Goal: Task Accomplishment & Management: Complete application form

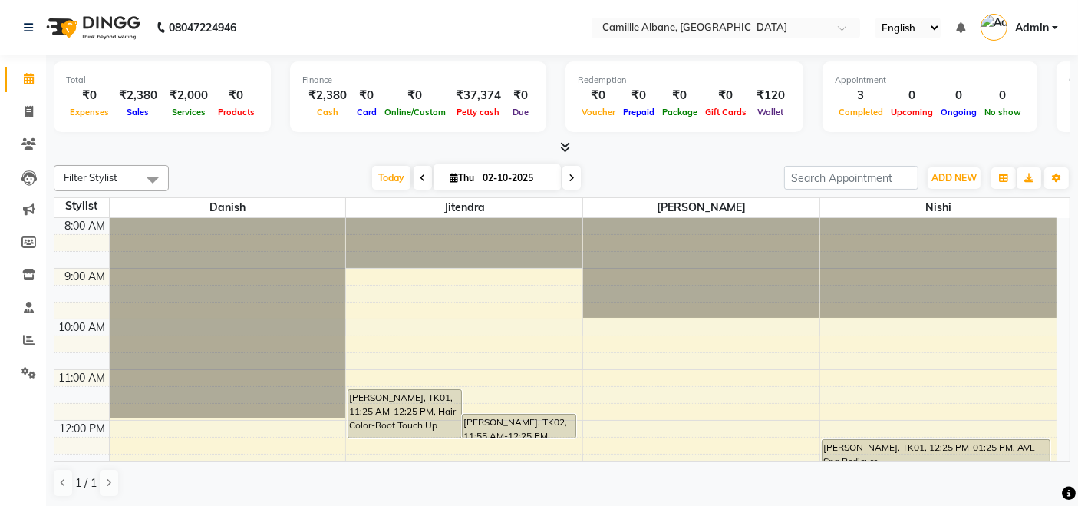
scroll to position [284, 0]
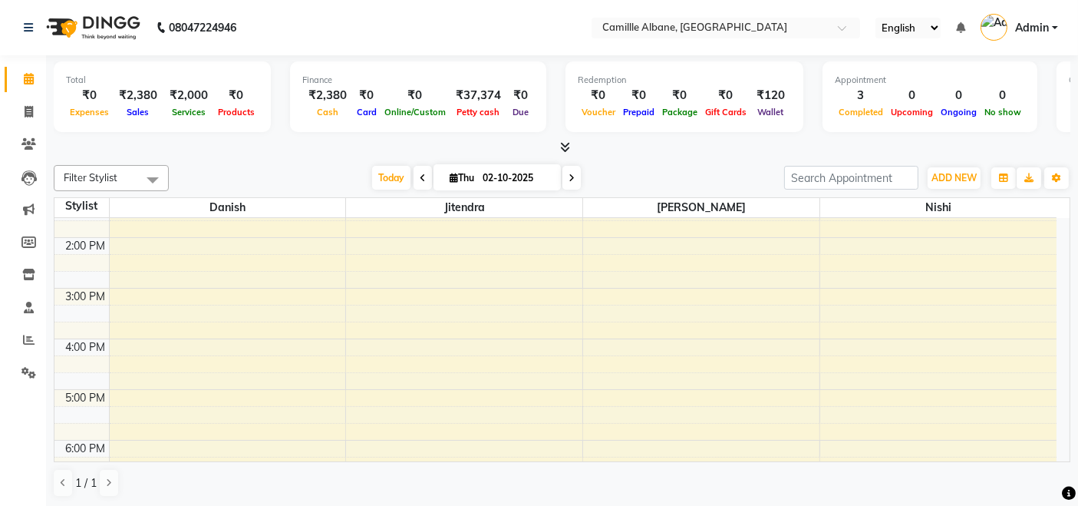
click at [564, 145] on icon at bounding box center [565, 147] width 10 height 12
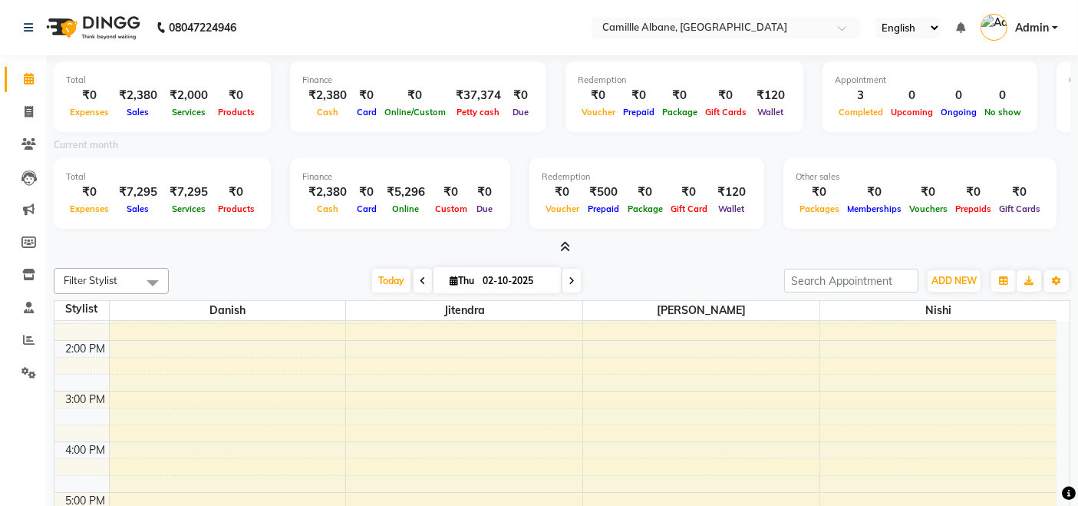
scroll to position [0, 0]
click at [33, 111] on span at bounding box center [28, 113] width 27 height 18
select select "service"
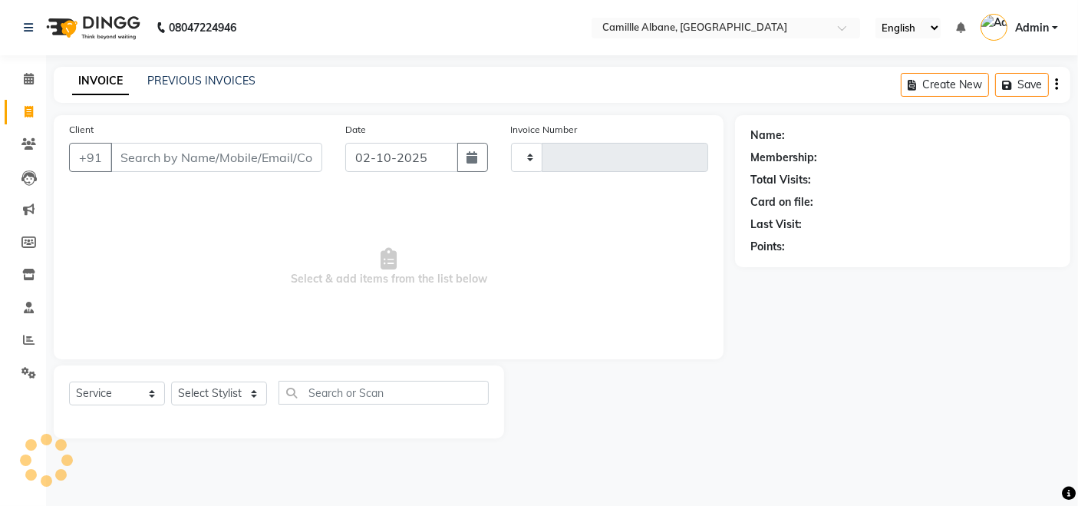
type input "1204"
select select "7025"
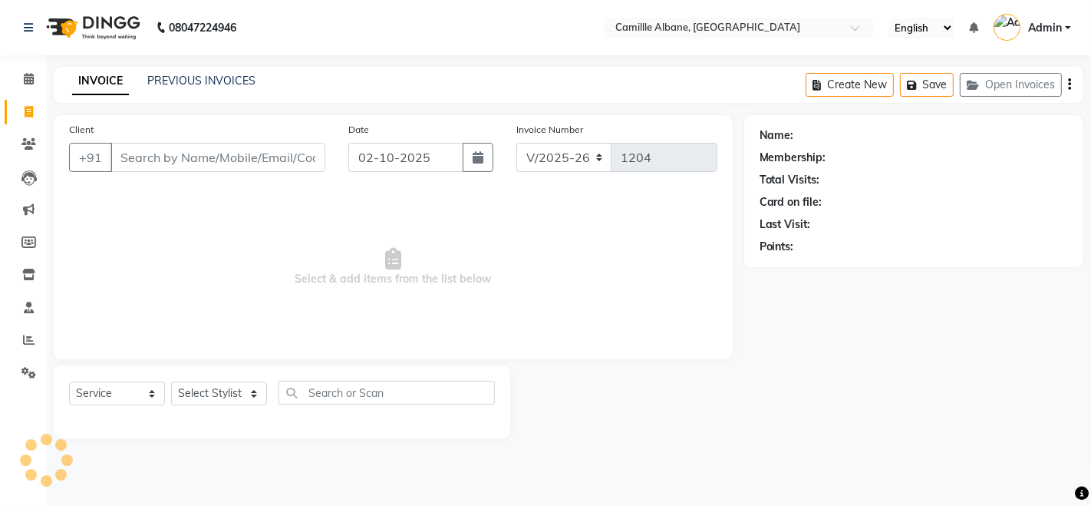
click at [263, 141] on div "Client +91" at bounding box center [197, 152] width 279 height 63
click at [262, 158] on input "Client" at bounding box center [218, 157] width 215 height 29
paste input "917022286430"
type input "917022286430"
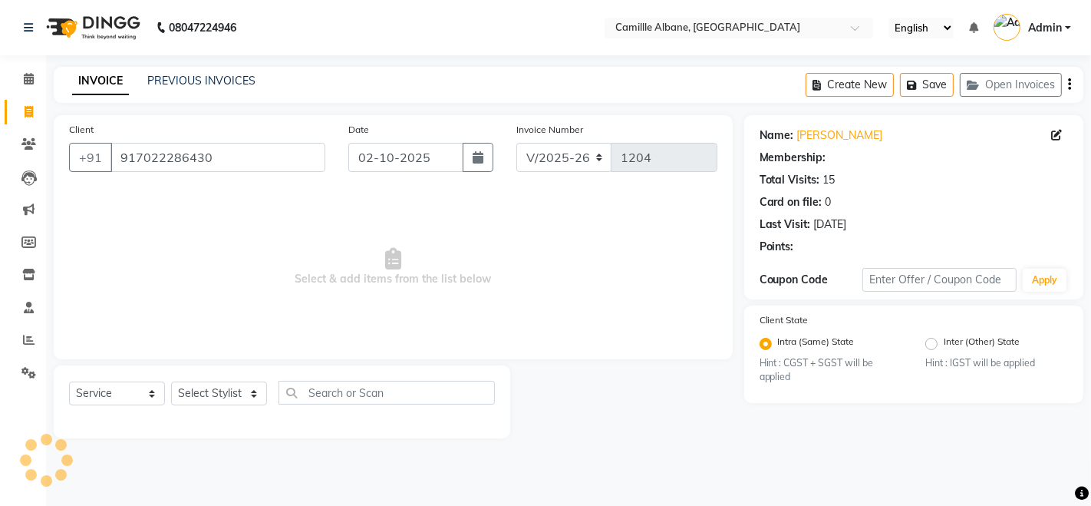
select select "1: Object"
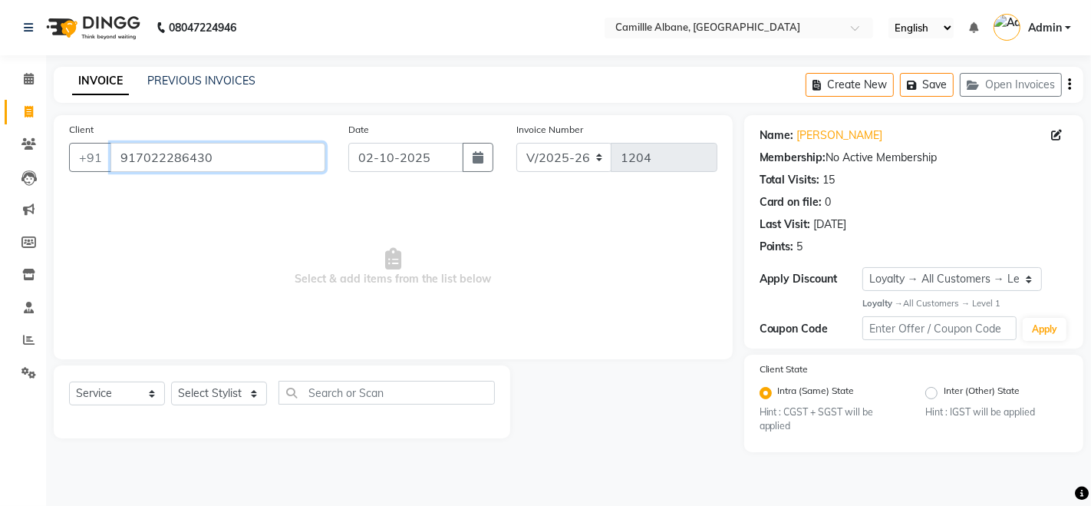
click at [133, 155] on input "917022286430" at bounding box center [218, 157] width 215 height 29
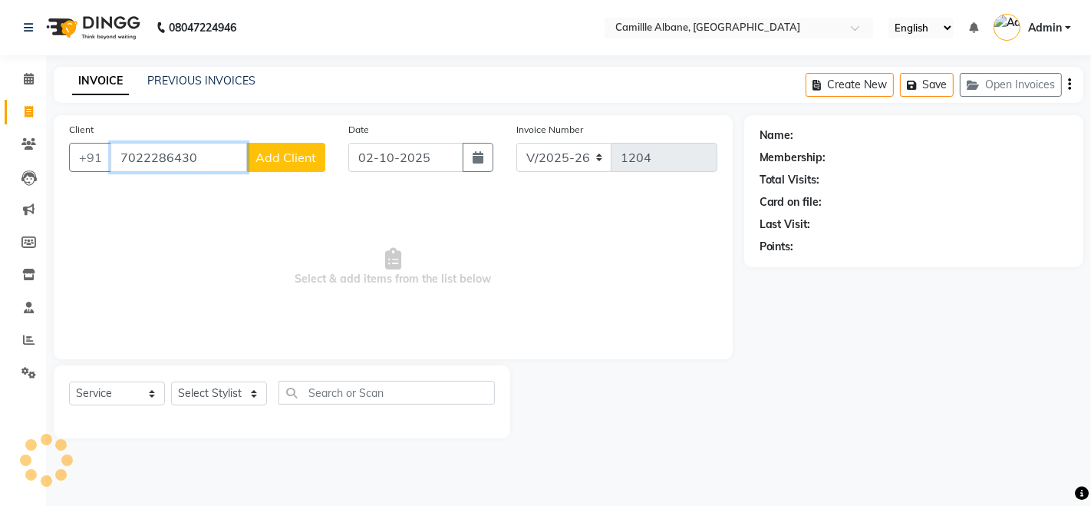
type input "7022286430"
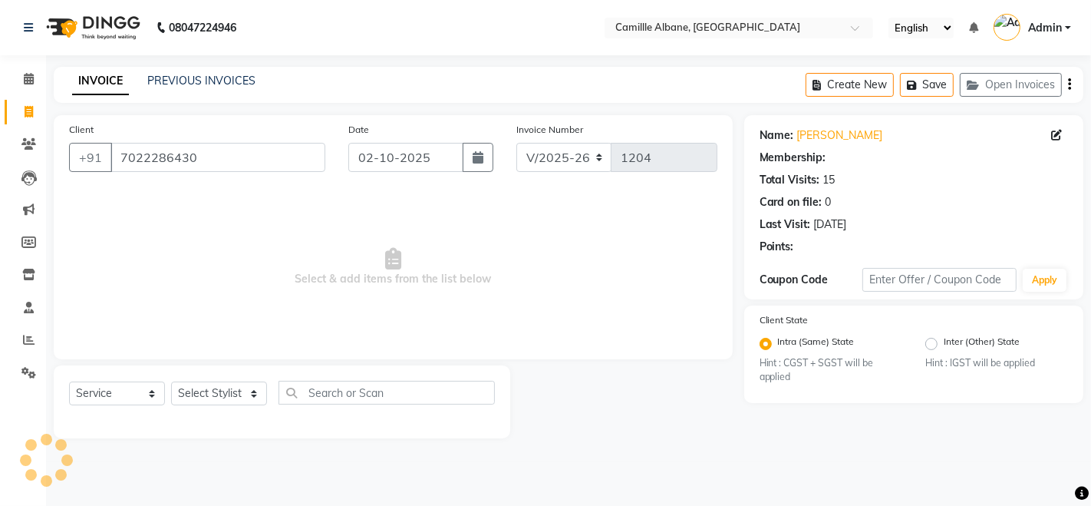
select select "1: Object"
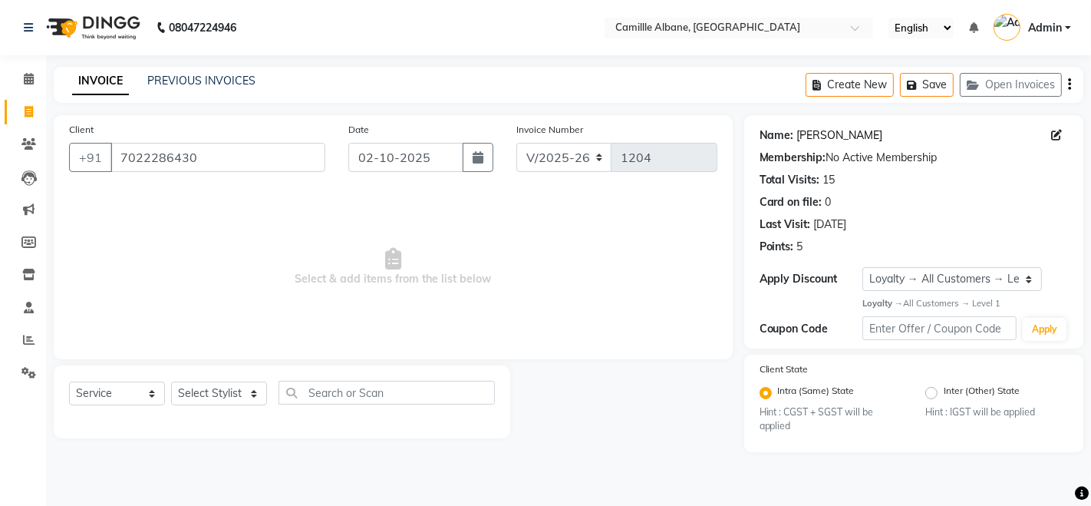
click at [872, 137] on link "[PERSON_NAME]" at bounding box center [840, 135] width 86 height 16
click at [25, 82] on icon at bounding box center [29, 79] width 10 height 12
click at [512, 254] on span "Select & add items from the list below" at bounding box center [393, 266] width 648 height 153
click at [174, 78] on link "PREVIOUS INVOICES" at bounding box center [201, 81] width 108 height 14
click at [522, 80] on div "INVOICE PREVIOUS INVOICES Create New Save Open Invoices" at bounding box center [569, 85] width 1030 height 36
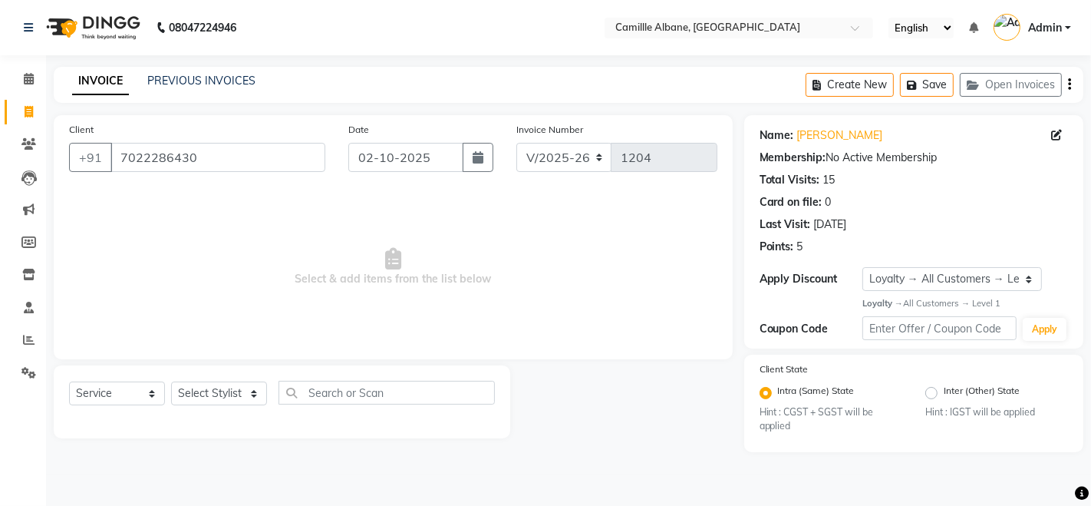
click at [98, 80] on link "INVOICE" at bounding box center [100, 82] width 57 height 28
click at [26, 78] on icon at bounding box center [29, 79] width 10 height 12
click at [232, 401] on select "Select Stylist Admin Danish Dr, [PERSON_NAME] K T [PERSON_NAME] [PERSON_NAME]" at bounding box center [219, 393] width 96 height 24
select select "57806"
click at [171, 381] on select "Select Stylist Admin Danish Dr, [PERSON_NAME] K T [PERSON_NAME] [PERSON_NAME]" at bounding box center [219, 393] width 96 height 24
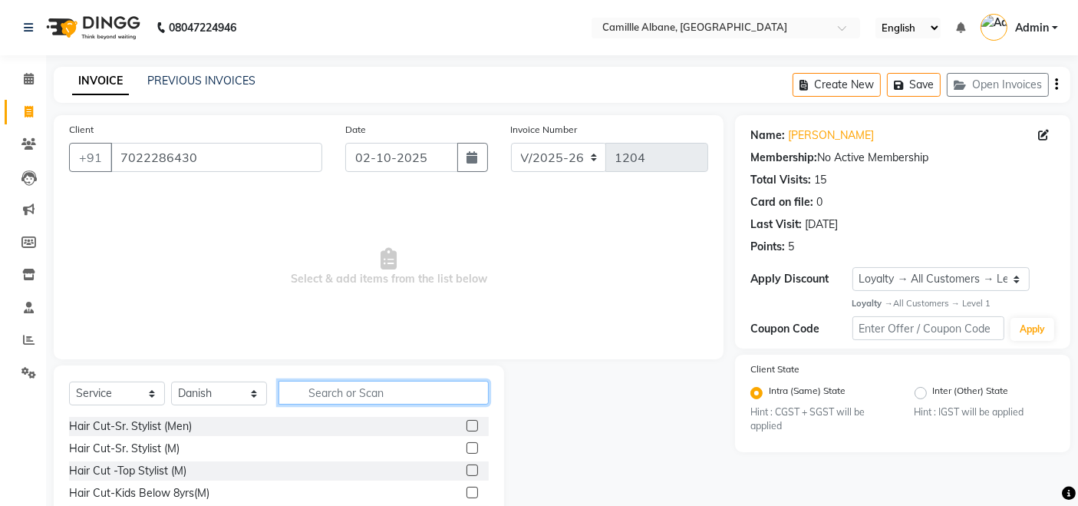
click at [327, 393] on input "text" at bounding box center [384, 393] width 210 height 24
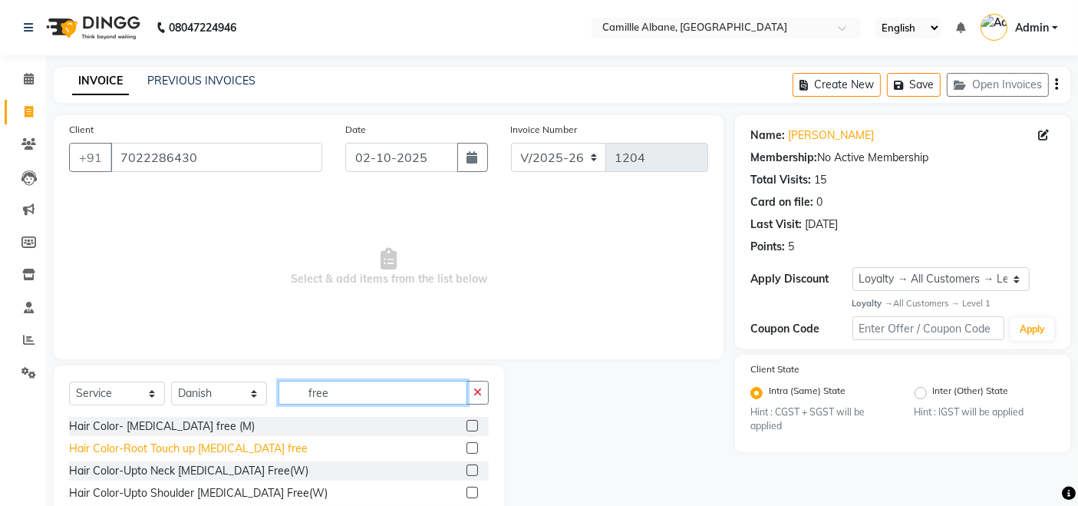
type input "free"
click at [249, 447] on div "Hair Color-Root Touch up [MEDICAL_DATA] free" at bounding box center [188, 448] width 239 height 16
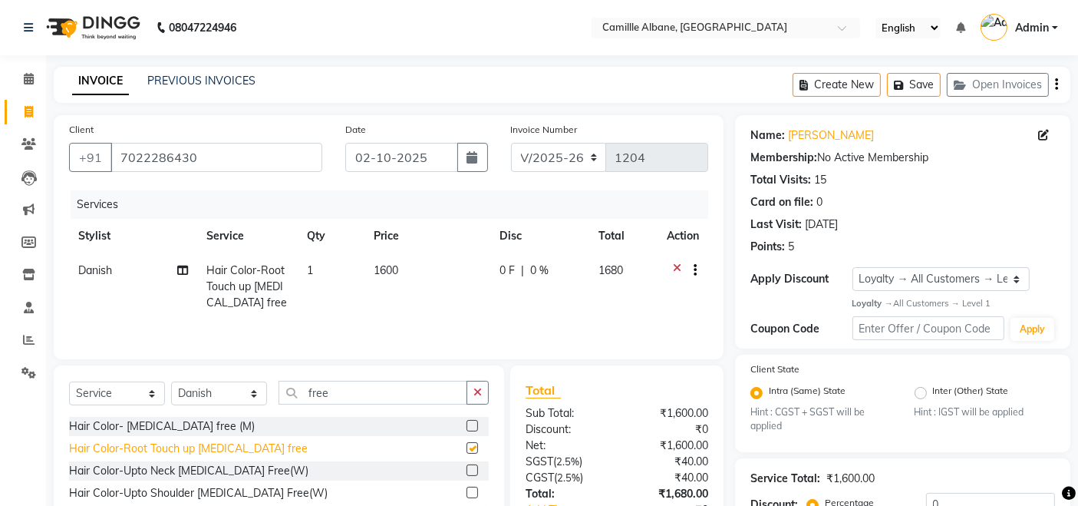
checkbox input "false"
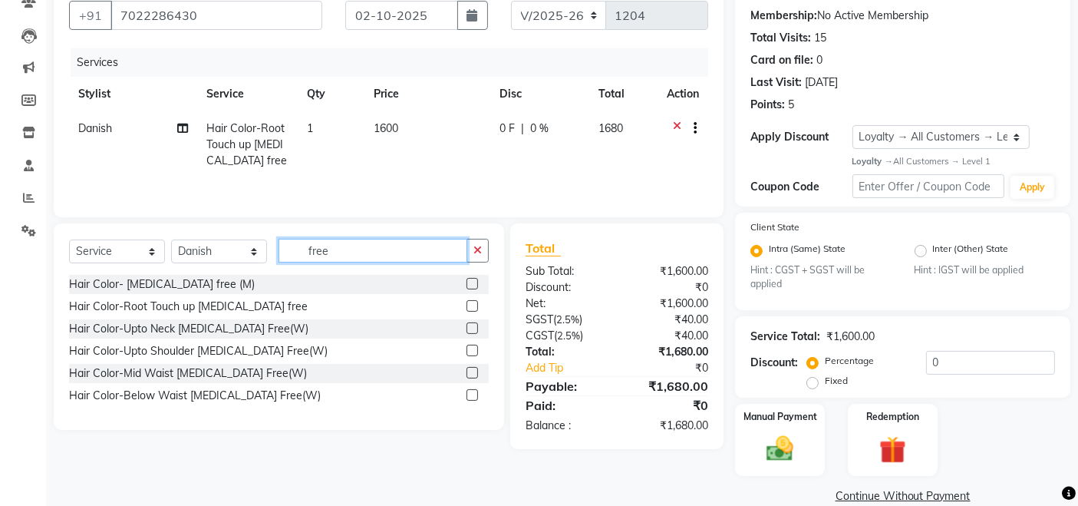
click at [330, 251] on input "free" at bounding box center [373, 251] width 189 height 24
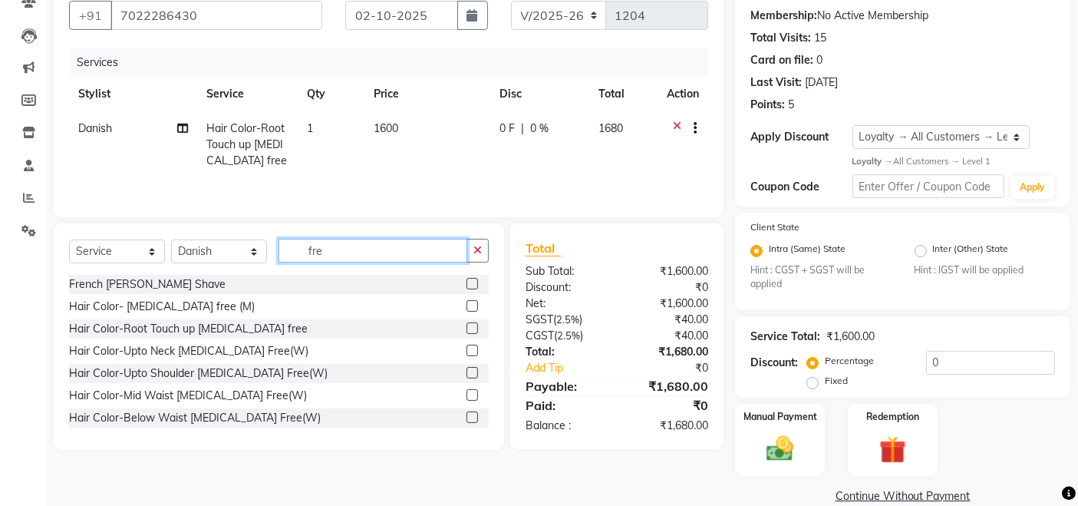
type input "free"
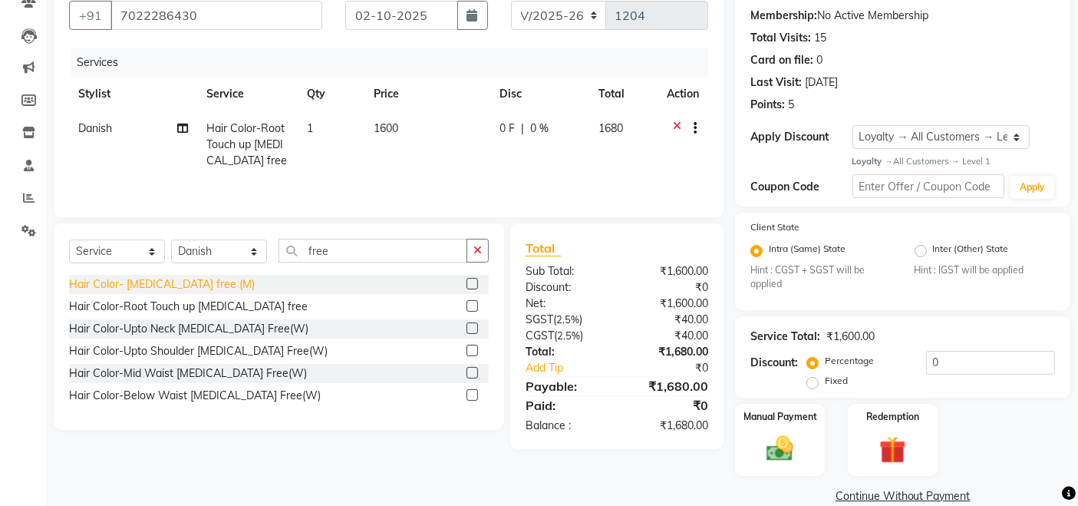
click at [183, 284] on div "Hair Color- [MEDICAL_DATA] free (M)" at bounding box center [162, 284] width 186 height 16
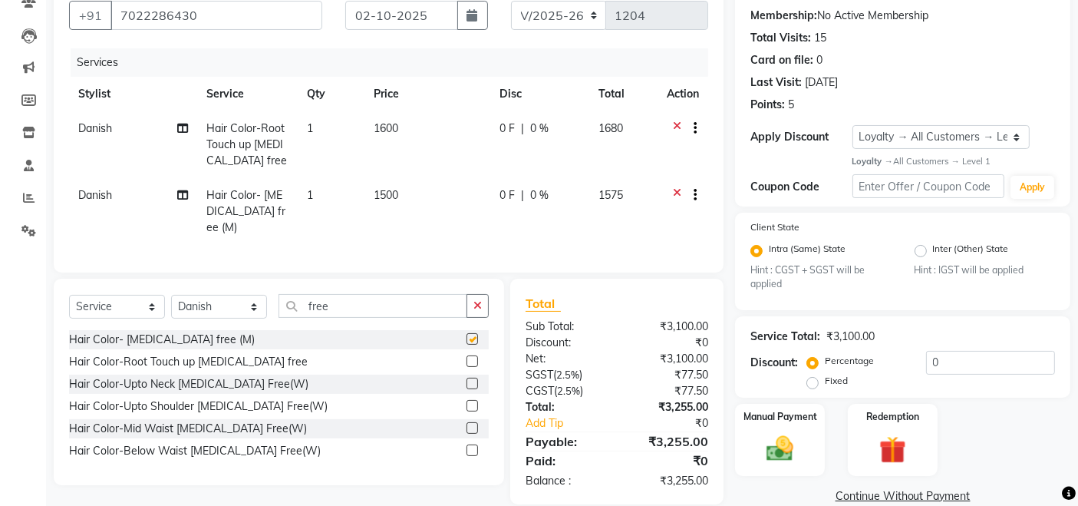
checkbox input "false"
click at [679, 125] on icon at bounding box center [677, 129] width 8 height 19
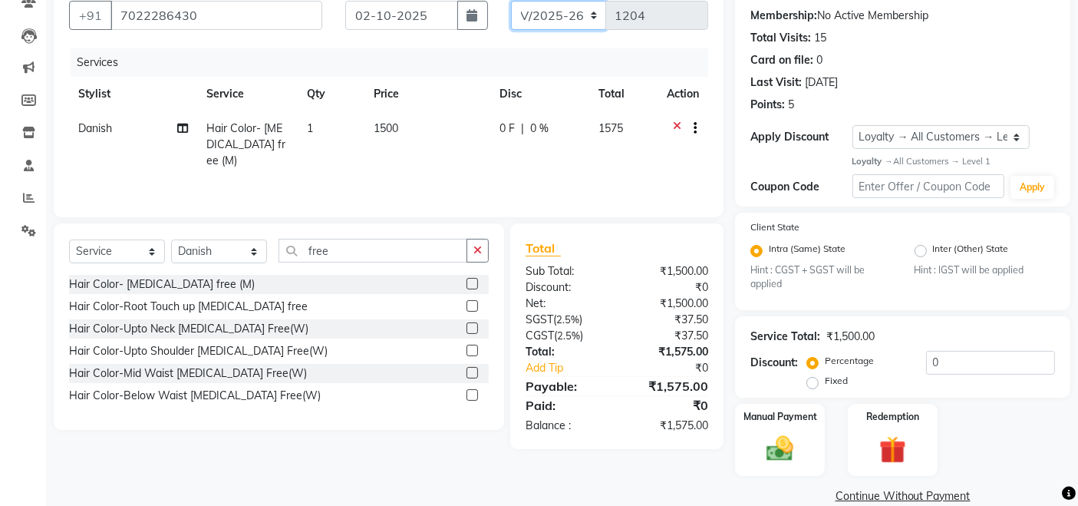
click at [567, 14] on select "INV/2025 V/2025-26" at bounding box center [559, 15] width 96 height 29
click at [511, 1] on select "INV/2025 V/2025-26" at bounding box center [559, 15] width 96 height 29
click at [970, 356] on input "0" at bounding box center [990, 363] width 129 height 24
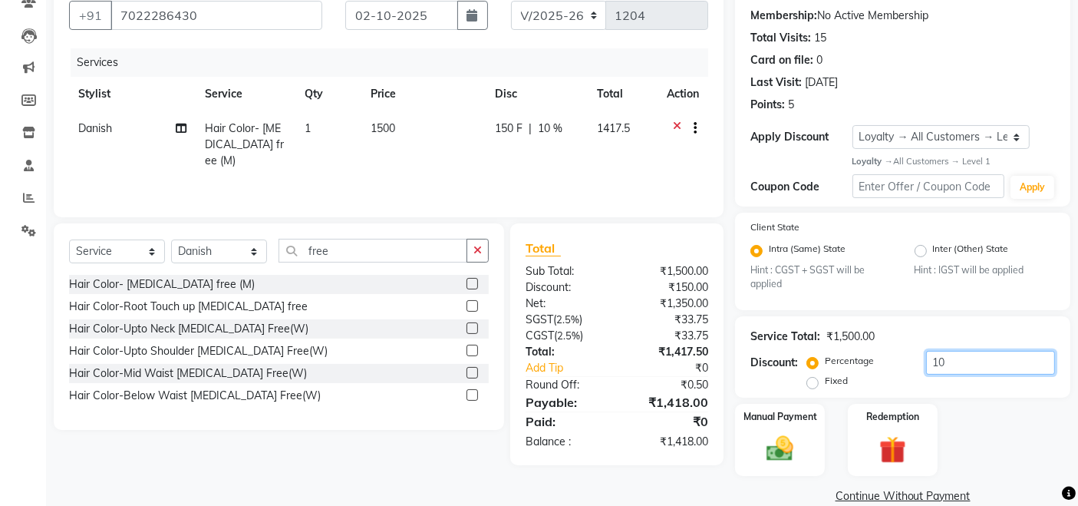
type input "10"
click at [982, 424] on div "Manual Payment Redemption" at bounding box center [903, 440] width 358 height 72
click at [793, 468] on div "Manual Payment" at bounding box center [780, 439] width 93 height 75
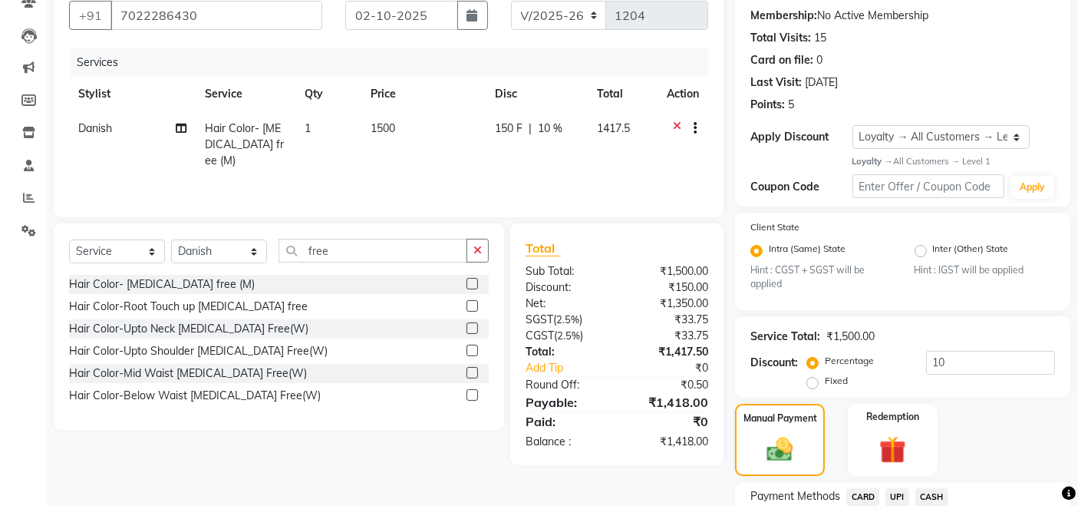
scroll to position [264, 0]
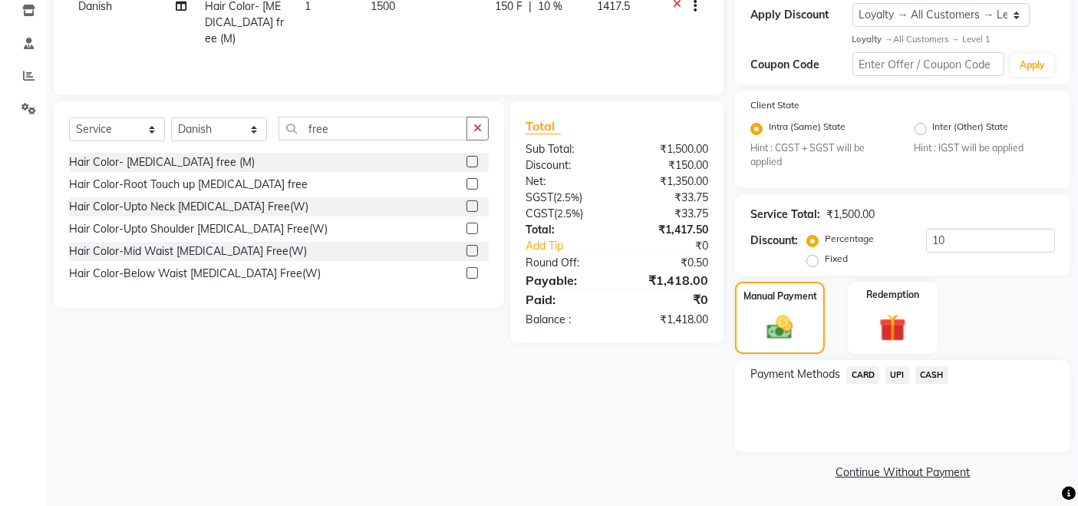
click at [869, 367] on span "CARD" at bounding box center [862, 375] width 33 height 18
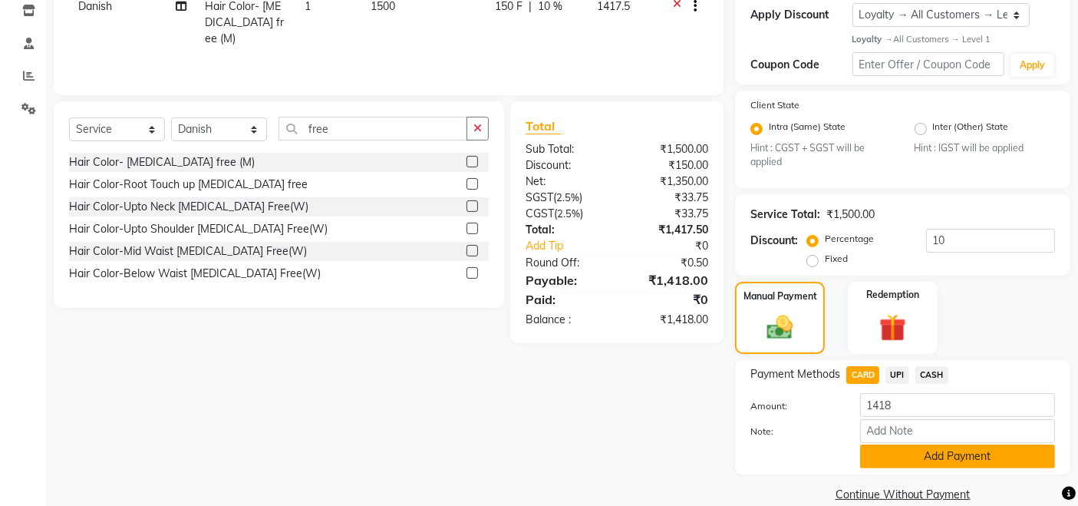
click at [944, 451] on button "Add Payment" at bounding box center [957, 456] width 195 height 24
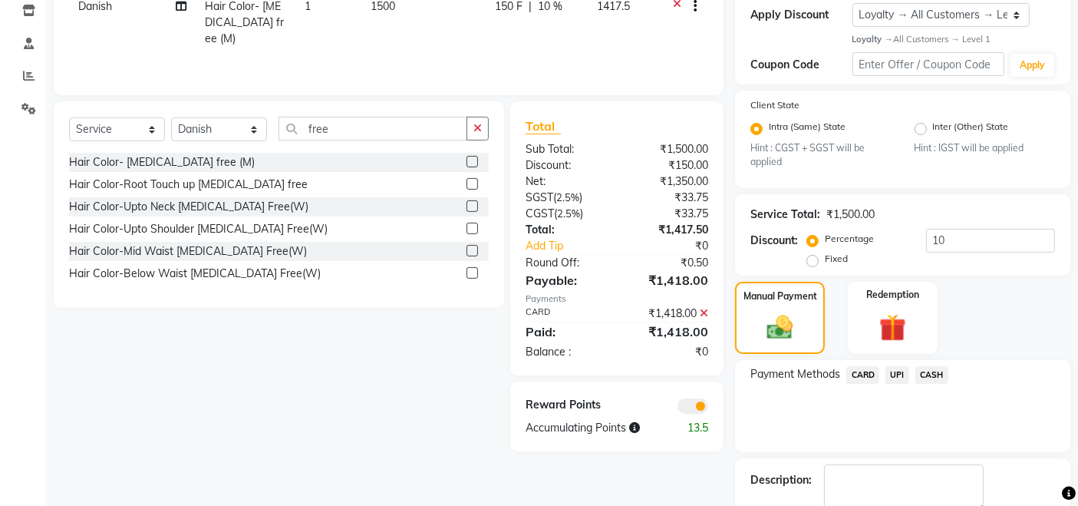
scroll to position [350, 0]
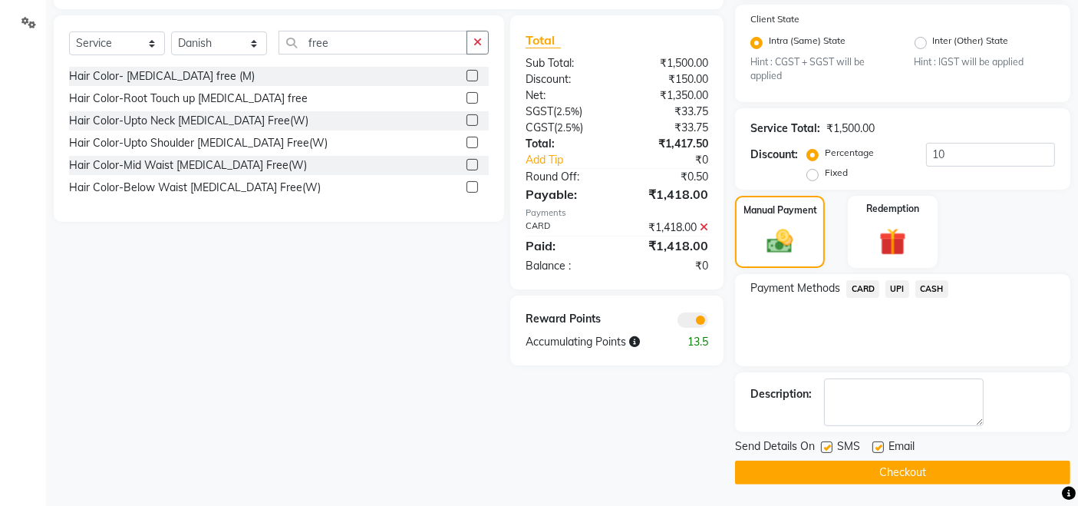
click at [929, 466] on button "Checkout" at bounding box center [902, 472] width 335 height 24
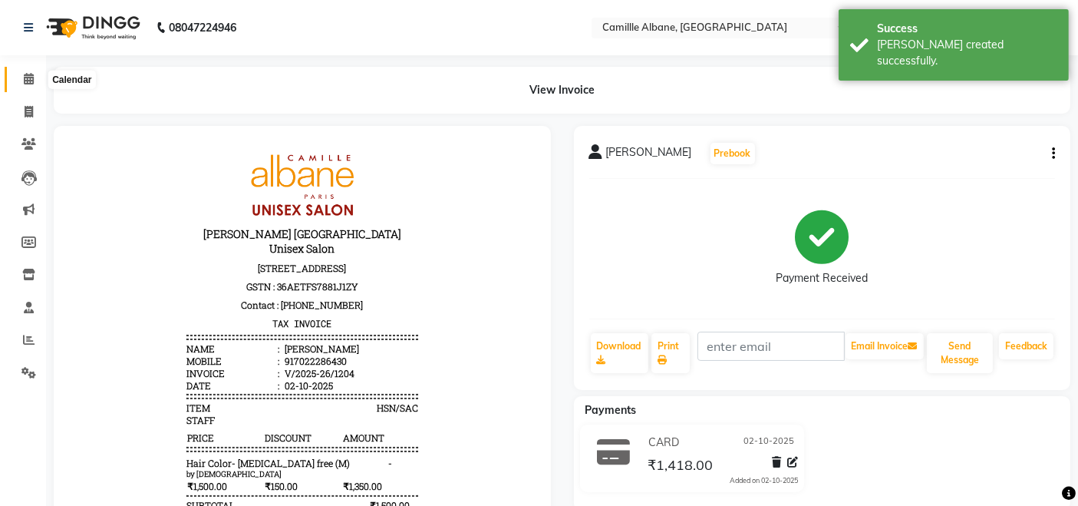
click at [32, 71] on span at bounding box center [28, 80] width 27 height 18
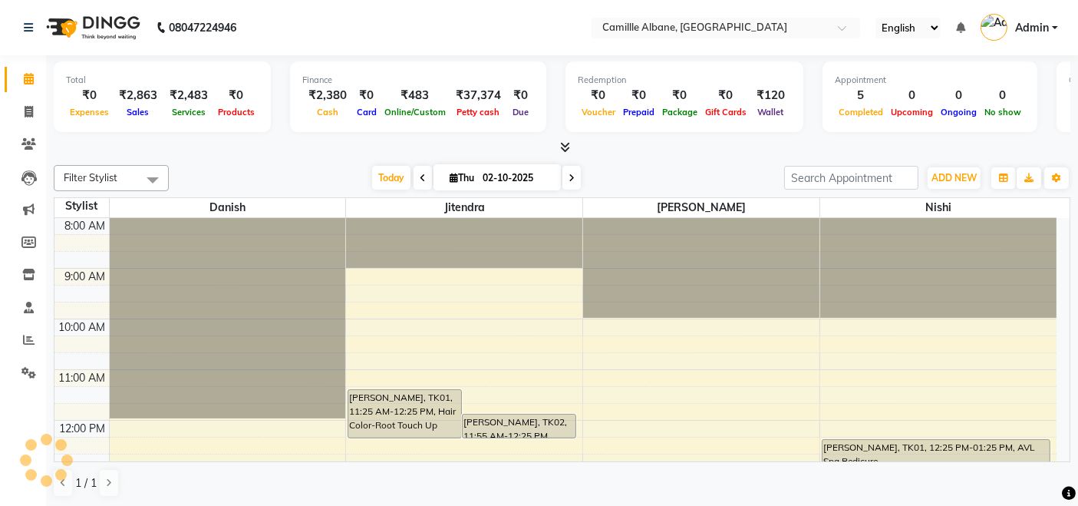
scroll to position [457, 0]
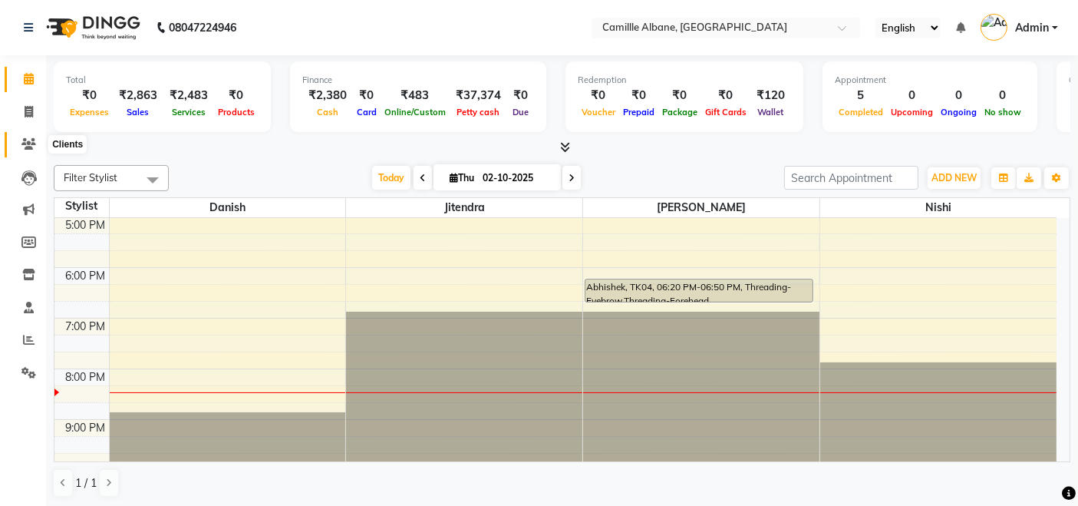
click at [29, 147] on icon at bounding box center [28, 144] width 15 height 12
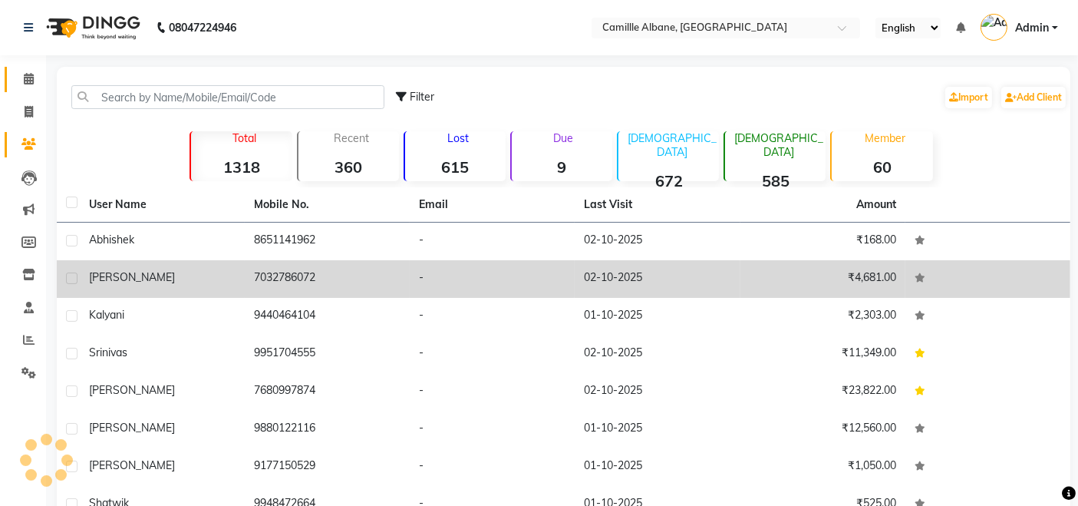
scroll to position [157, 0]
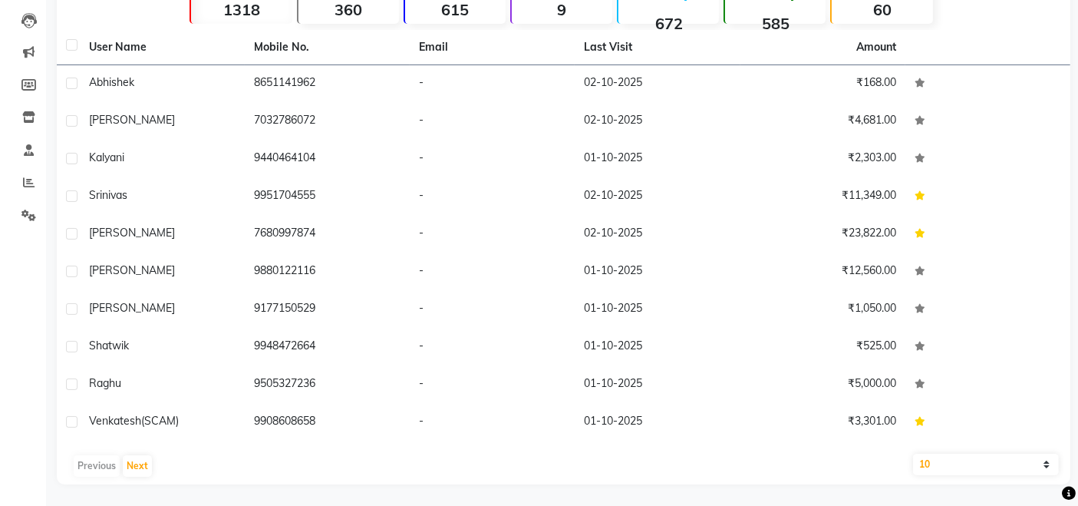
click at [977, 457] on select "10 50 100" at bounding box center [986, 464] width 146 height 21
select select "100"
click at [913, 454] on select "10 50 100" at bounding box center [986, 464] width 146 height 21
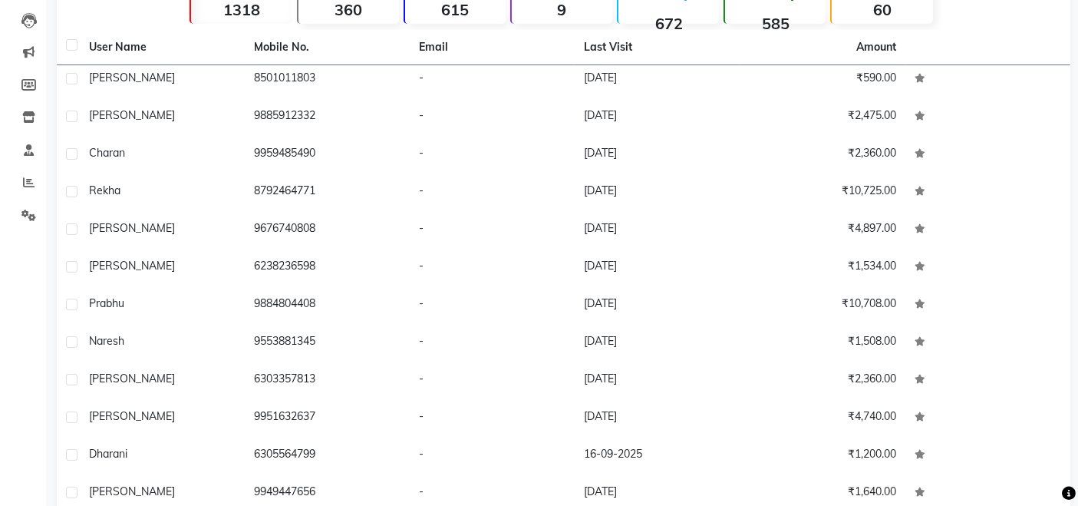
scroll to position [288, 0]
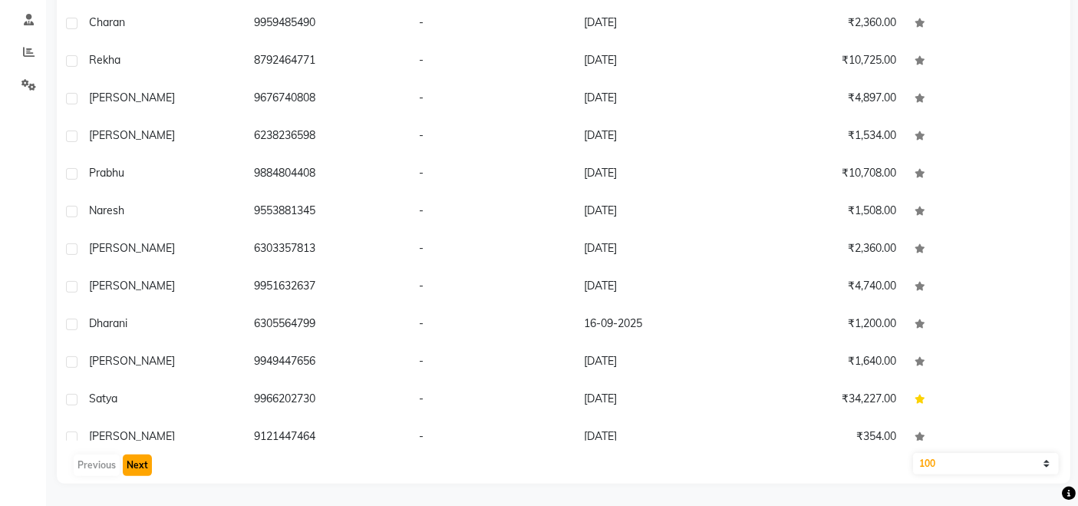
click at [147, 464] on button "Next" at bounding box center [137, 464] width 29 height 21
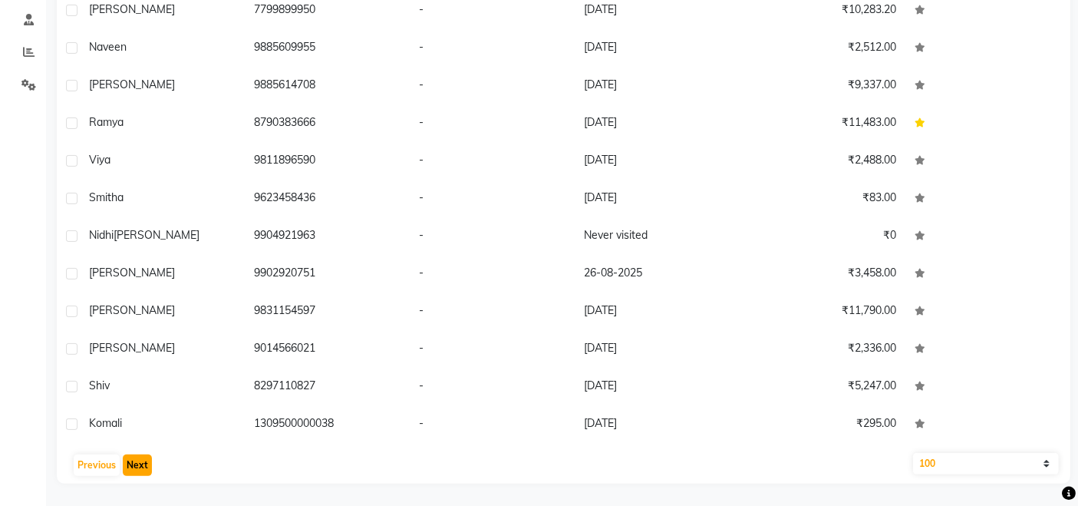
click at [144, 467] on button "Next" at bounding box center [137, 464] width 29 height 21
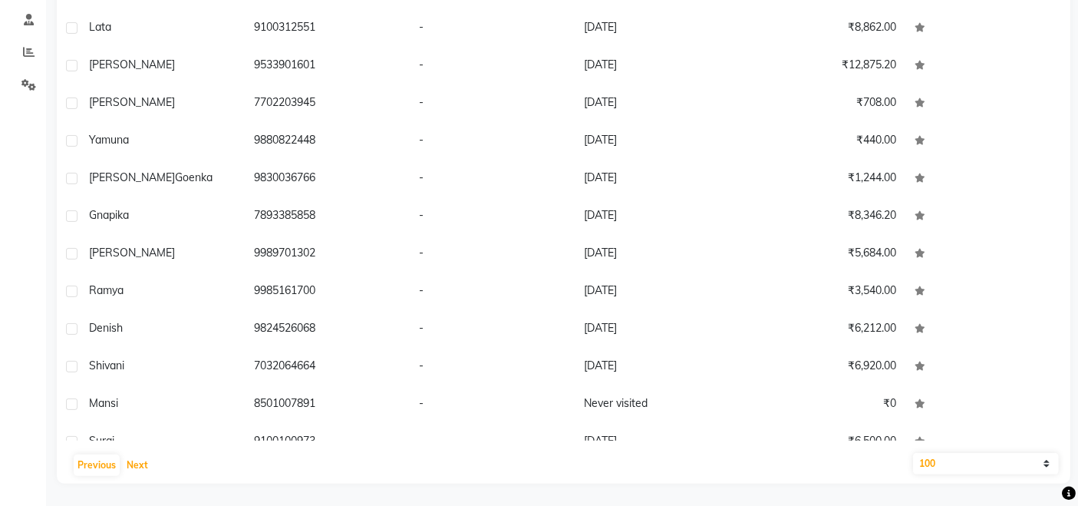
scroll to position [0, 0]
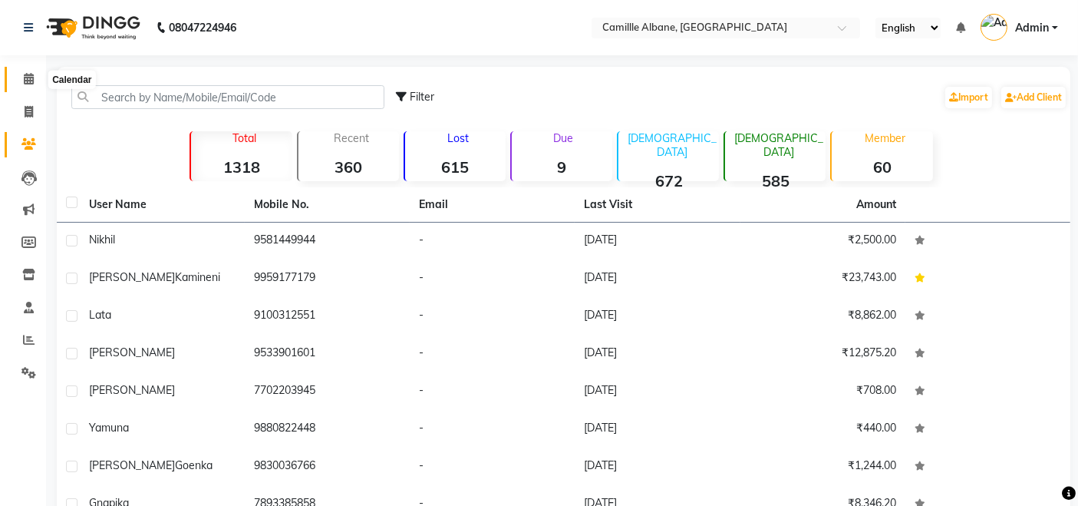
click at [30, 78] on icon at bounding box center [29, 79] width 10 height 12
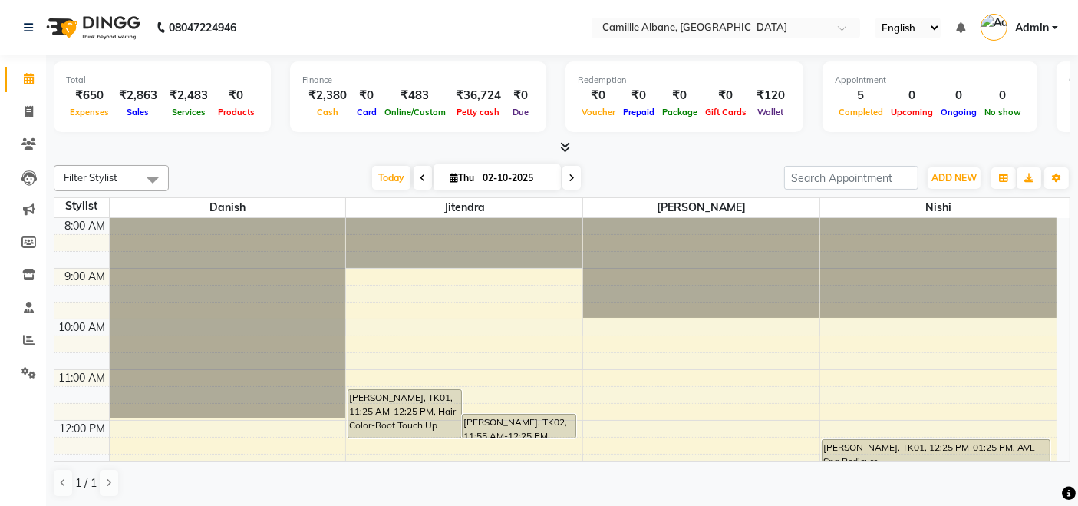
click at [566, 149] on icon at bounding box center [565, 147] width 10 height 12
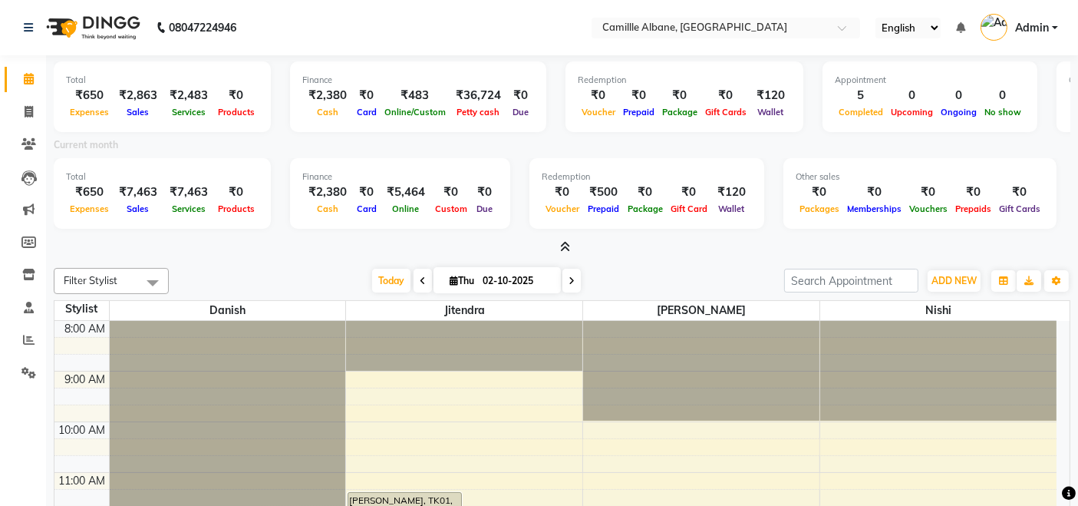
click at [568, 249] on icon at bounding box center [565, 247] width 10 height 12
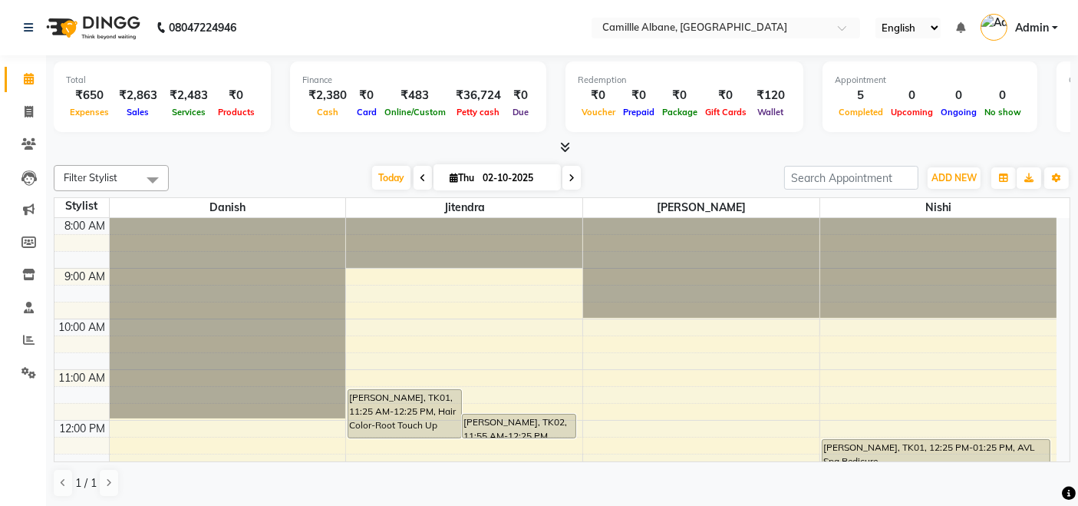
click at [568, 146] on icon at bounding box center [565, 147] width 10 height 12
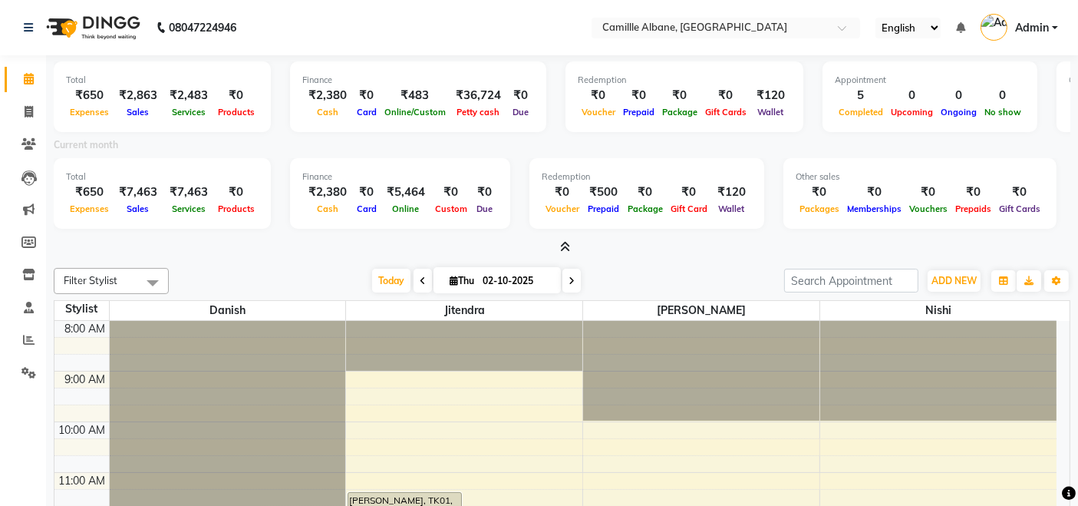
click at [566, 242] on icon at bounding box center [565, 247] width 10 height 12
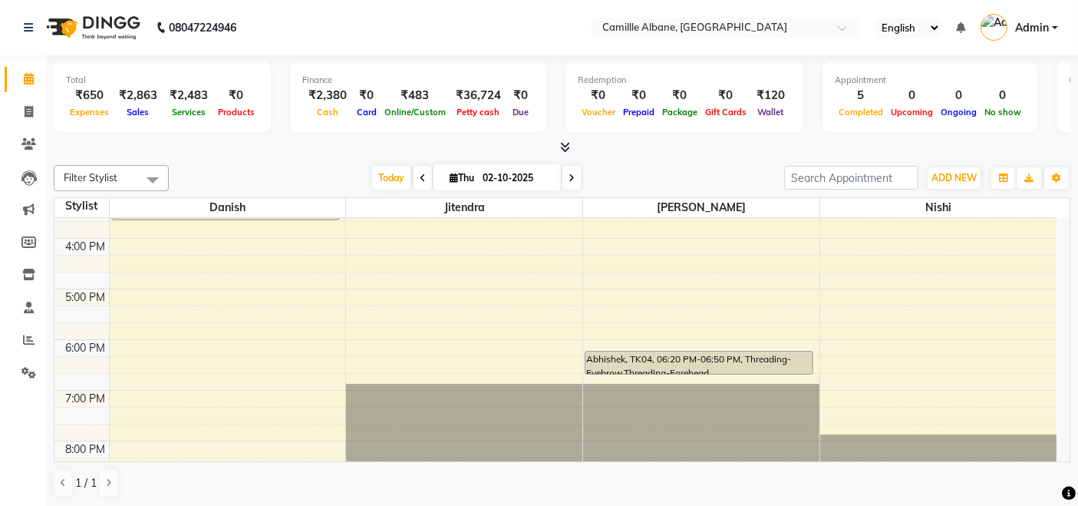
scroll to position [457, 0]
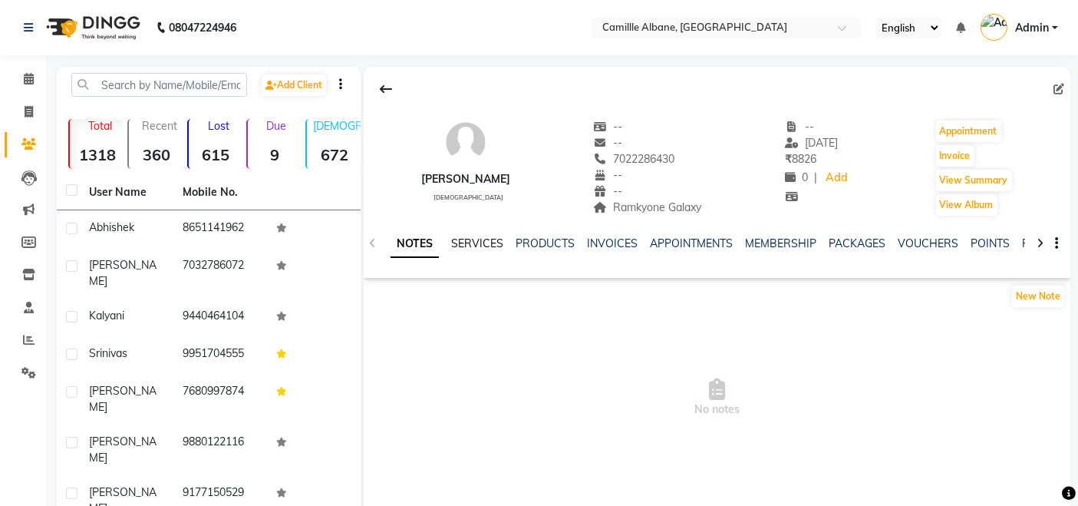
click at [493, 242] on link "SERVICES" at bounding box center [477, 243] width 52 height 14
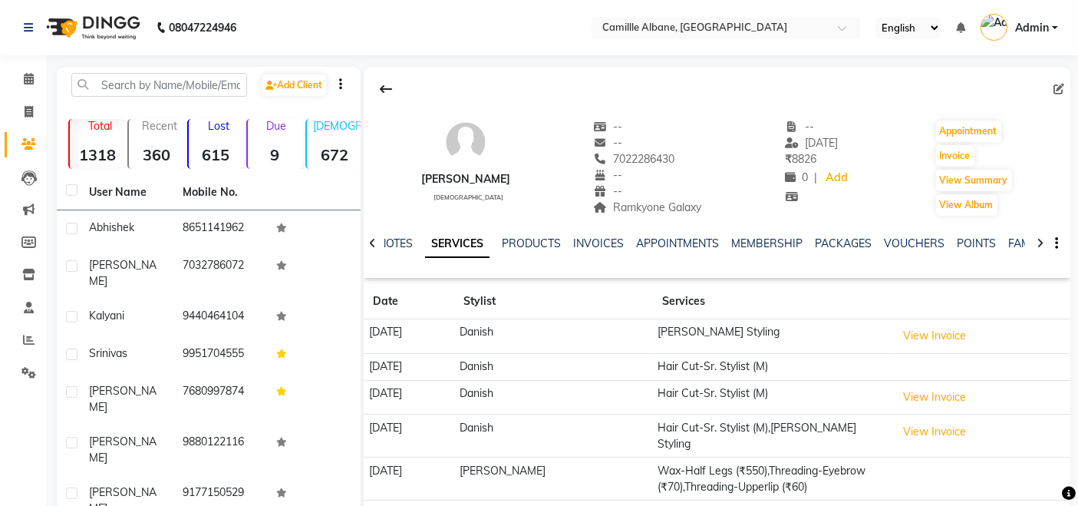
scroll to position [142, 0]
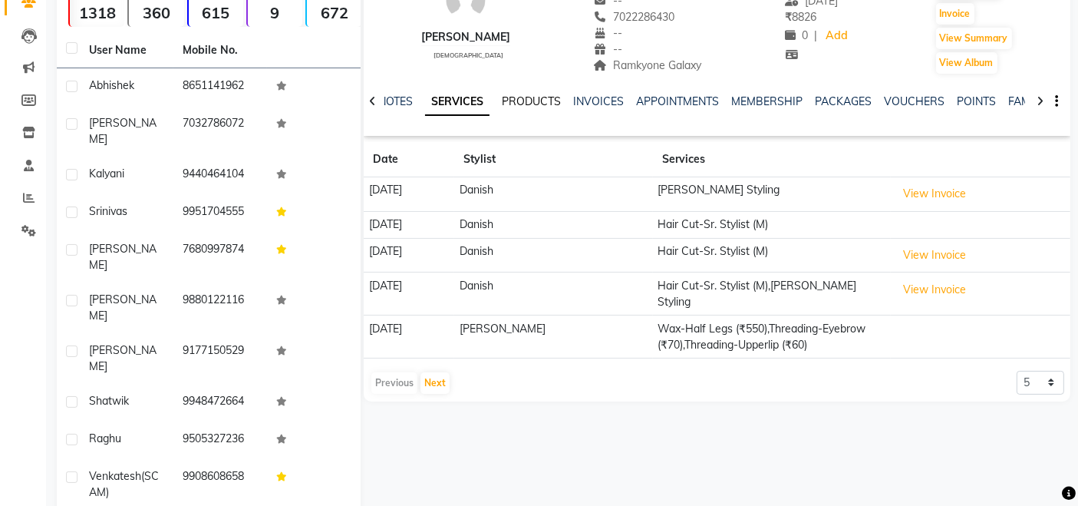
click at [541, 94] on link "PRODUCTS" at bounding box center [531, 101] width 59 height 14
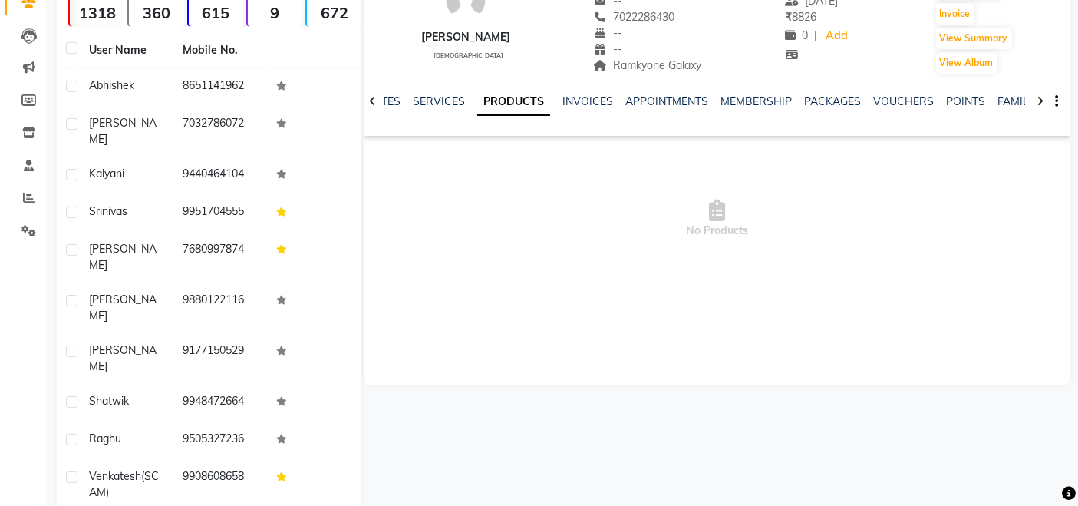
click at [589, 110] on div "NOTES SERVICES PRODUCTS INVOICES APPOINTMENTS MEMBERSHIP PACKAGES VOUCHERS POIN…" at bounding box center [699, 108] width 616 height 28
click at [594, 100] on link "INVOICES" at bounding box center [587, 101] width 51 height 14
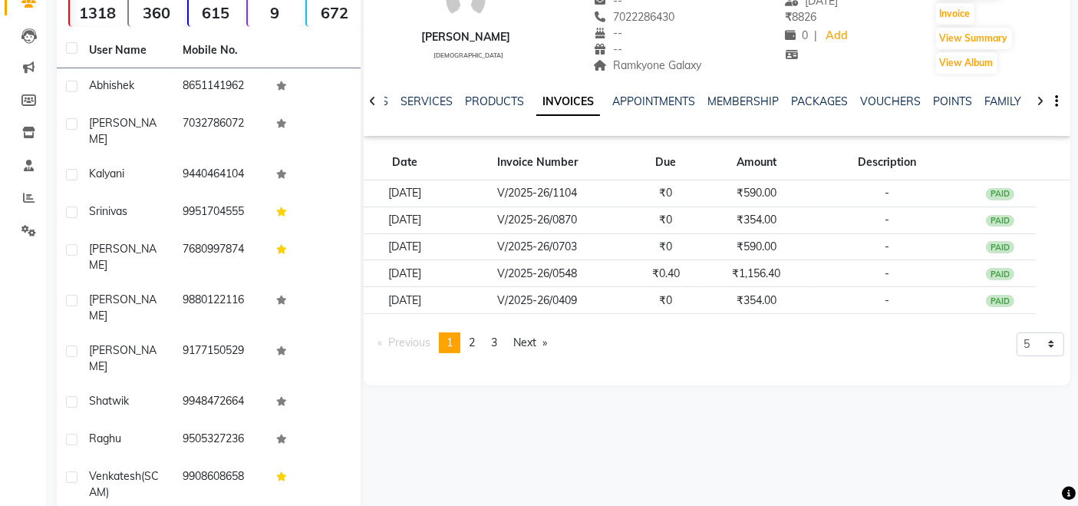
click at [736, 91] on div "NOTES SERVICES PRODUCTS INVOICES APPOINTMENTS MEMBERSHIP PACKAGES VOUCHERS POIN…" at bounding box center [717, 101] width 707 height 53
click at [740, 100] on link "MEMBERSHIP" at bounding box center [743, 101] width 71 height 14
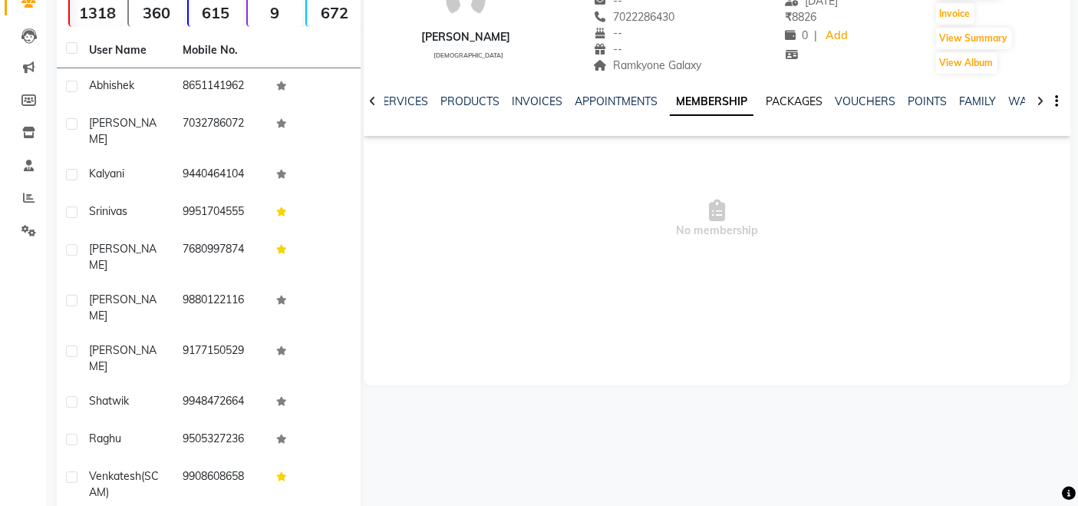
click at [800, 99] on link "PACKAGES" at bounding box center [794, 101] width 57 height 14
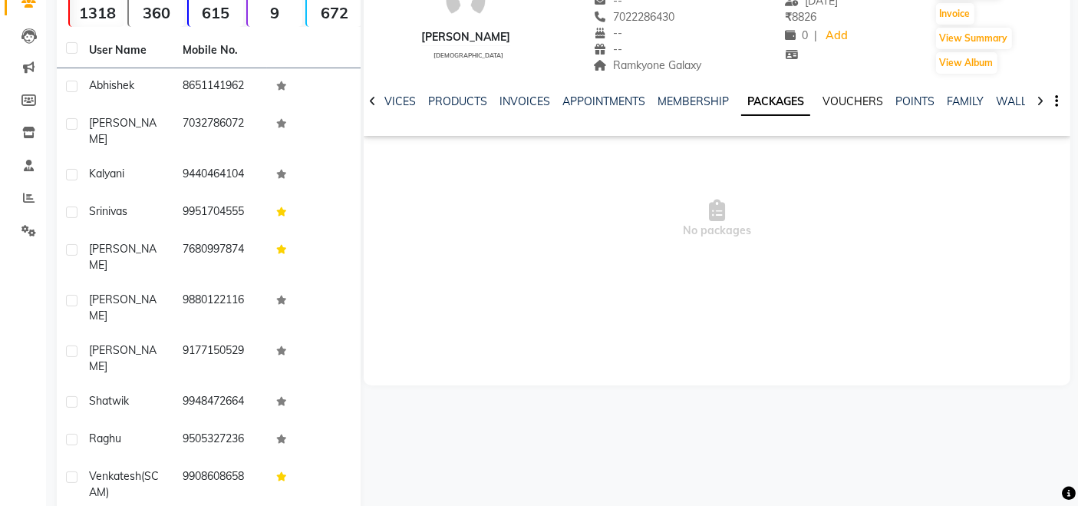
click at [835, 95] on link "VOUCHERS" at bounding box center [853, 101] width 61 height 14
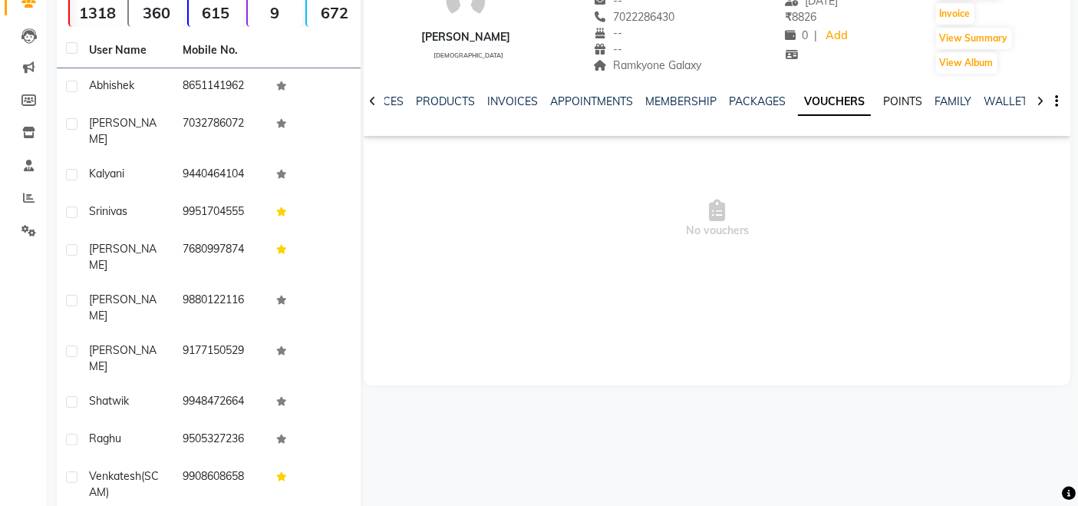
click at [906, 95] on link "POINTS" at bounding box center [902, 101] width 39 height 14
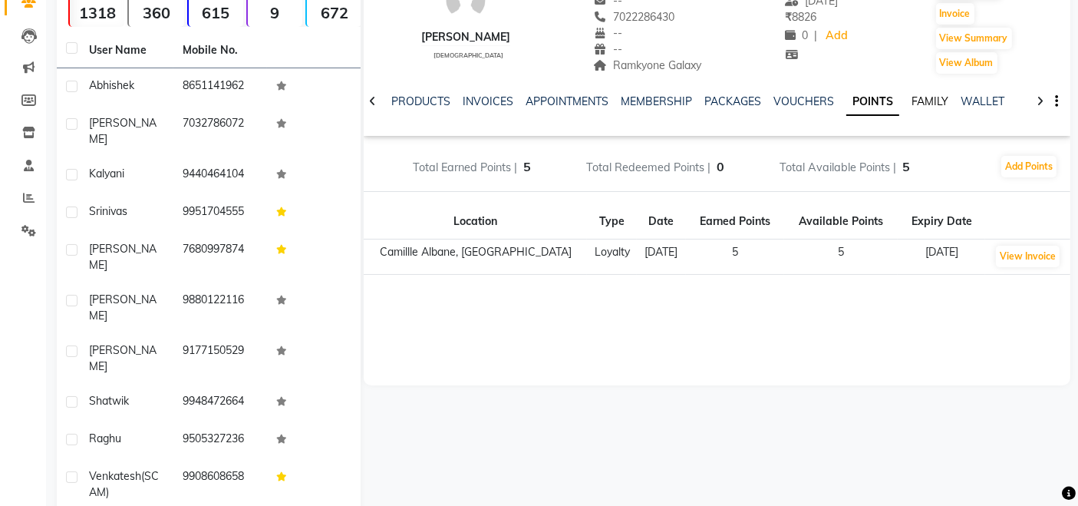
click at [916, 97] on link "FAMILY" at bounding box center [930, 101] width 37 height 14
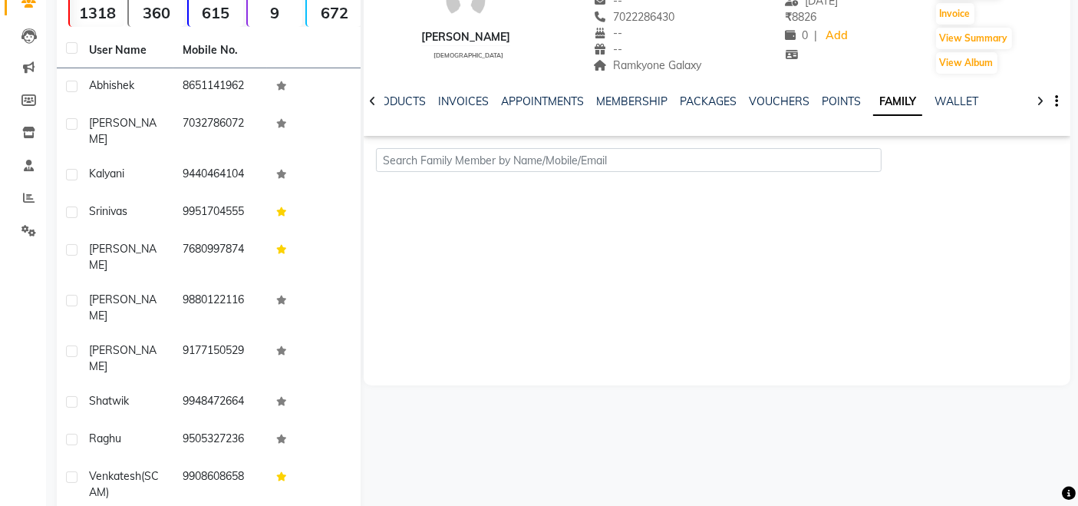
click at [370, 104] on icon at bounding box center [372, 101] width 7 height 11
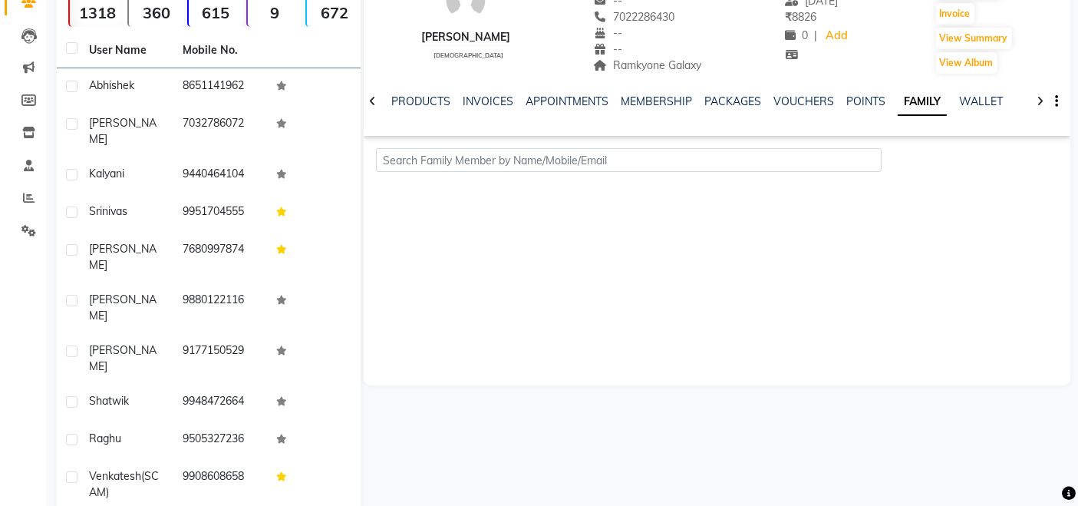
click at [370, 104] on icon at bounding box center [372, 101] width 7 height 11
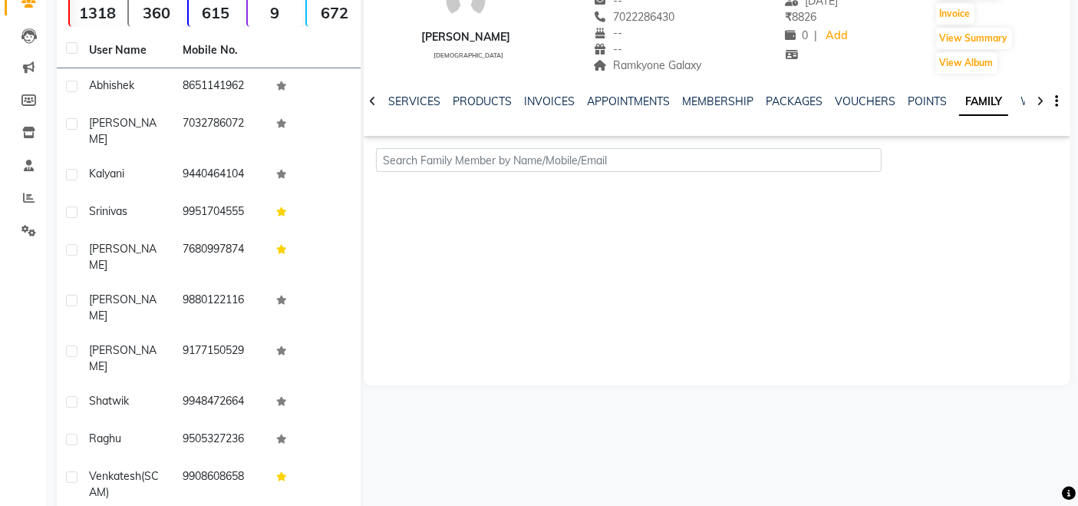
click at [370, 104] on icon at bounding box center [372, 101] width 7 height 11
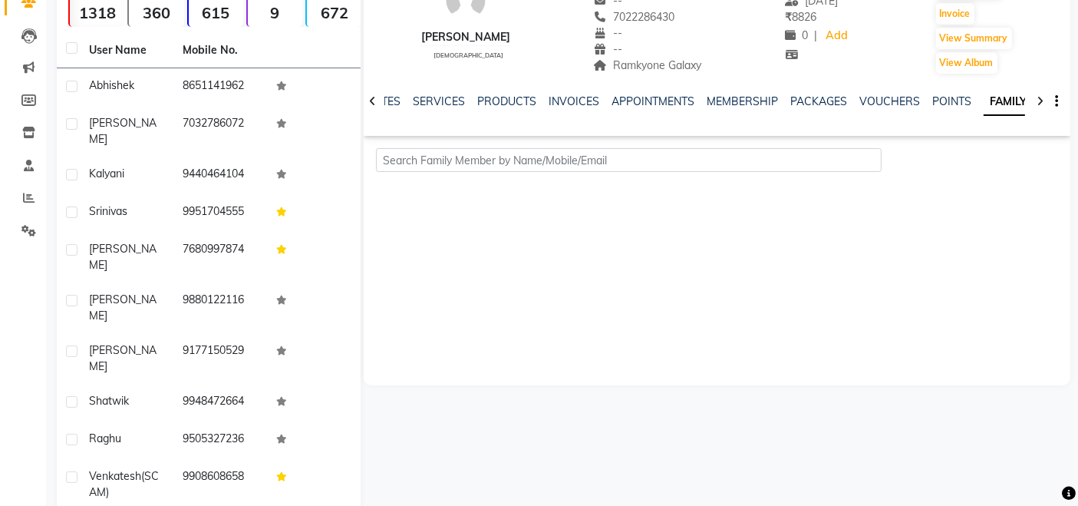
click at [370, 104] on icon at bounding box center [372, 101] width 7 height 11
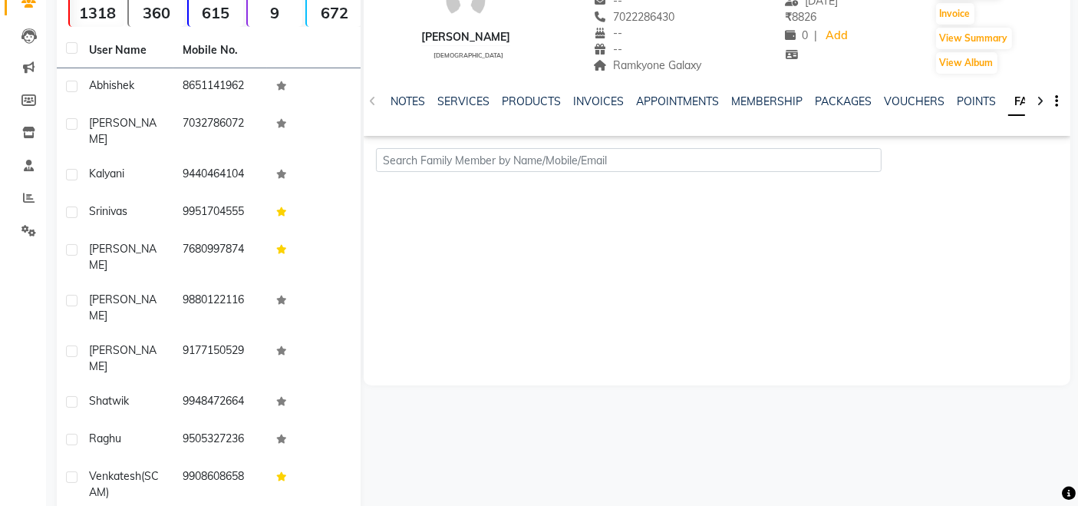
click at [370, 104] on div "NOTES SERVICES PRODUCTS INVOICES APPOINTMENTS MEMBERSHIP PACKAGES VOUCHERS POIN…" at bounding box center [717, 101] width 707 height 53
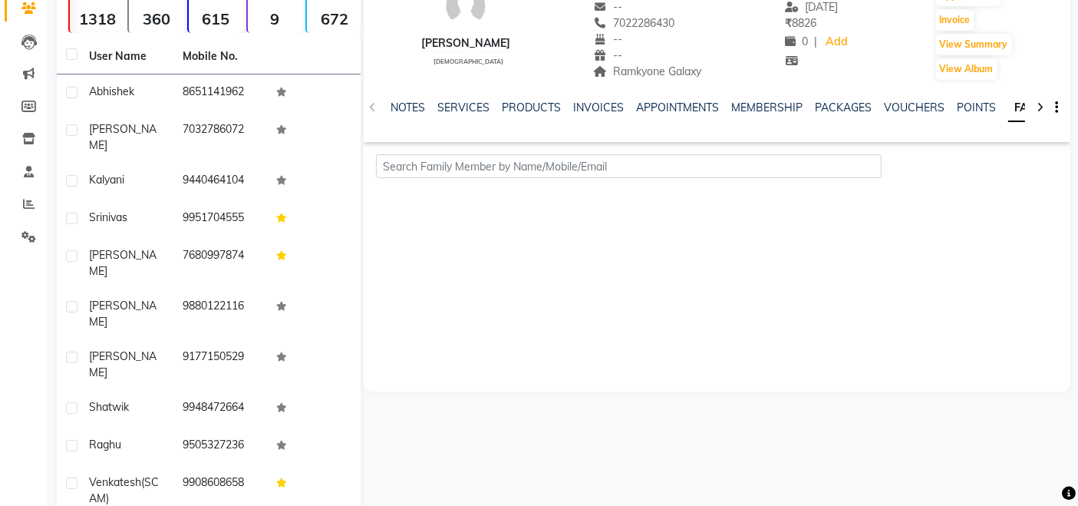
scroll to position [159, 0]
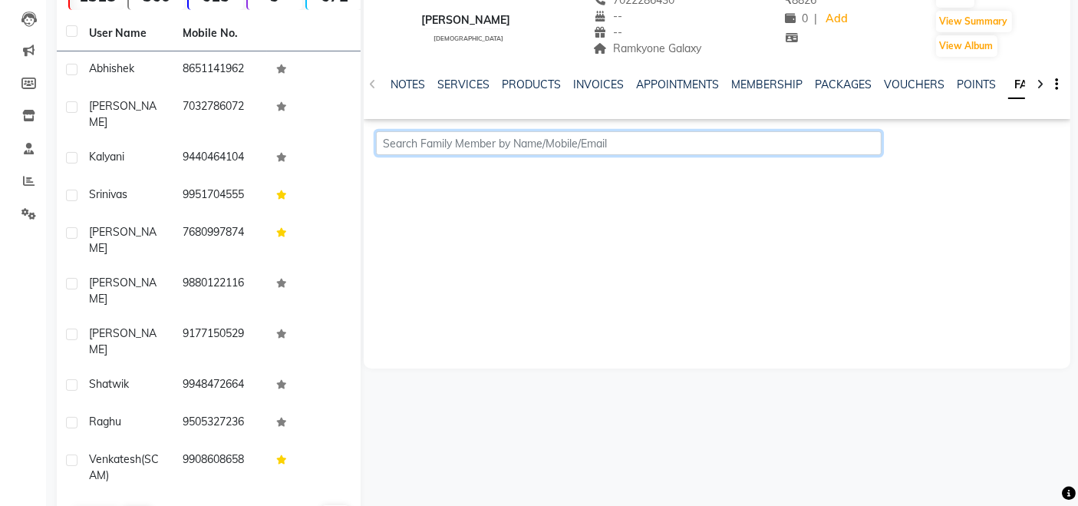
click at [742, 146] on input "text" at bounding box center [629, 143] width 506 height 24
click at [734, 244] on div "Mohammed Shakib male -- -- 7022286430 -- -- Ramkyone Galaxy -- 14-09-2025 ₹ 882…" at bounding box center [717, 138] width 707 height 460
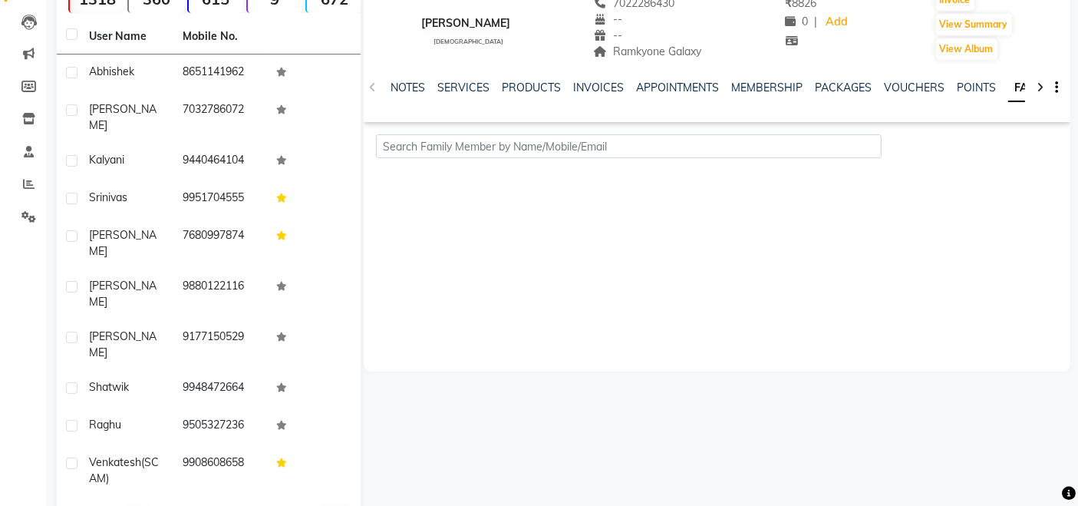
scroll to position [0, 0]
